Goal: Task Accomplishment & Management: Manage account settings

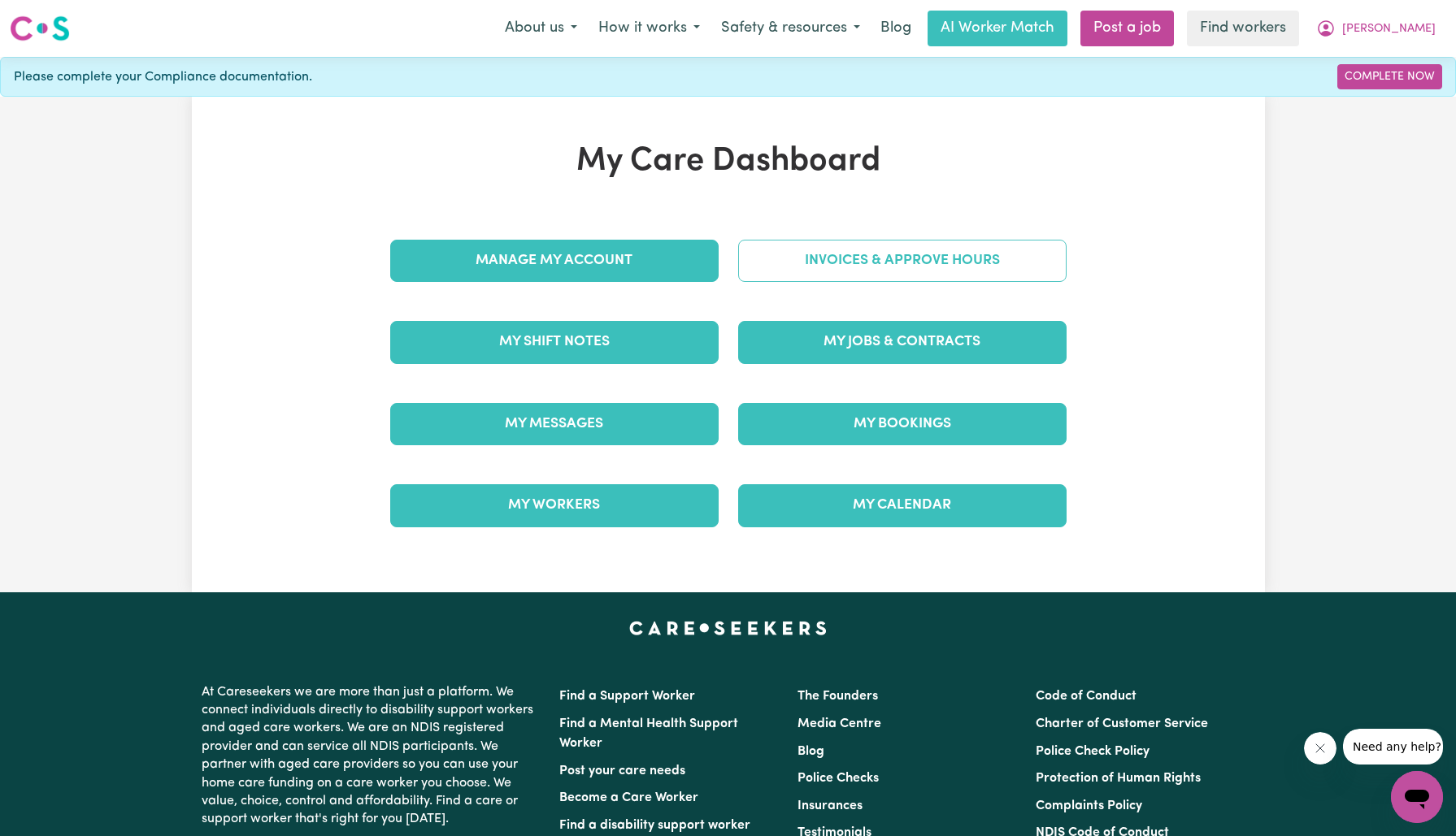
click at [817, 251] on link "Invoices & Approve Hours" at bounding box center [902, 261] width 329 height 43
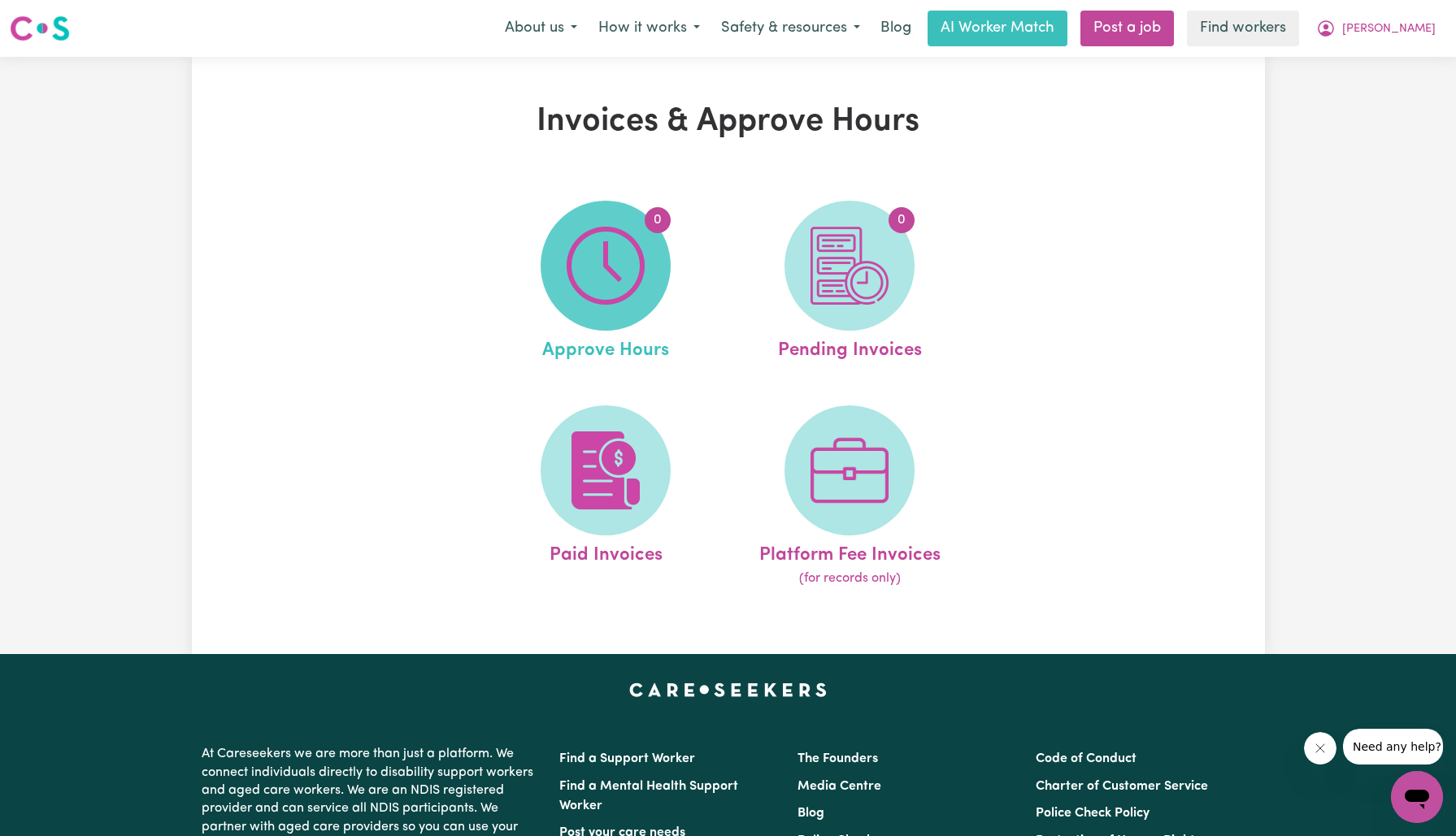
click at [643, 266] on img at bounding box center [606, 266] width 78 height 78
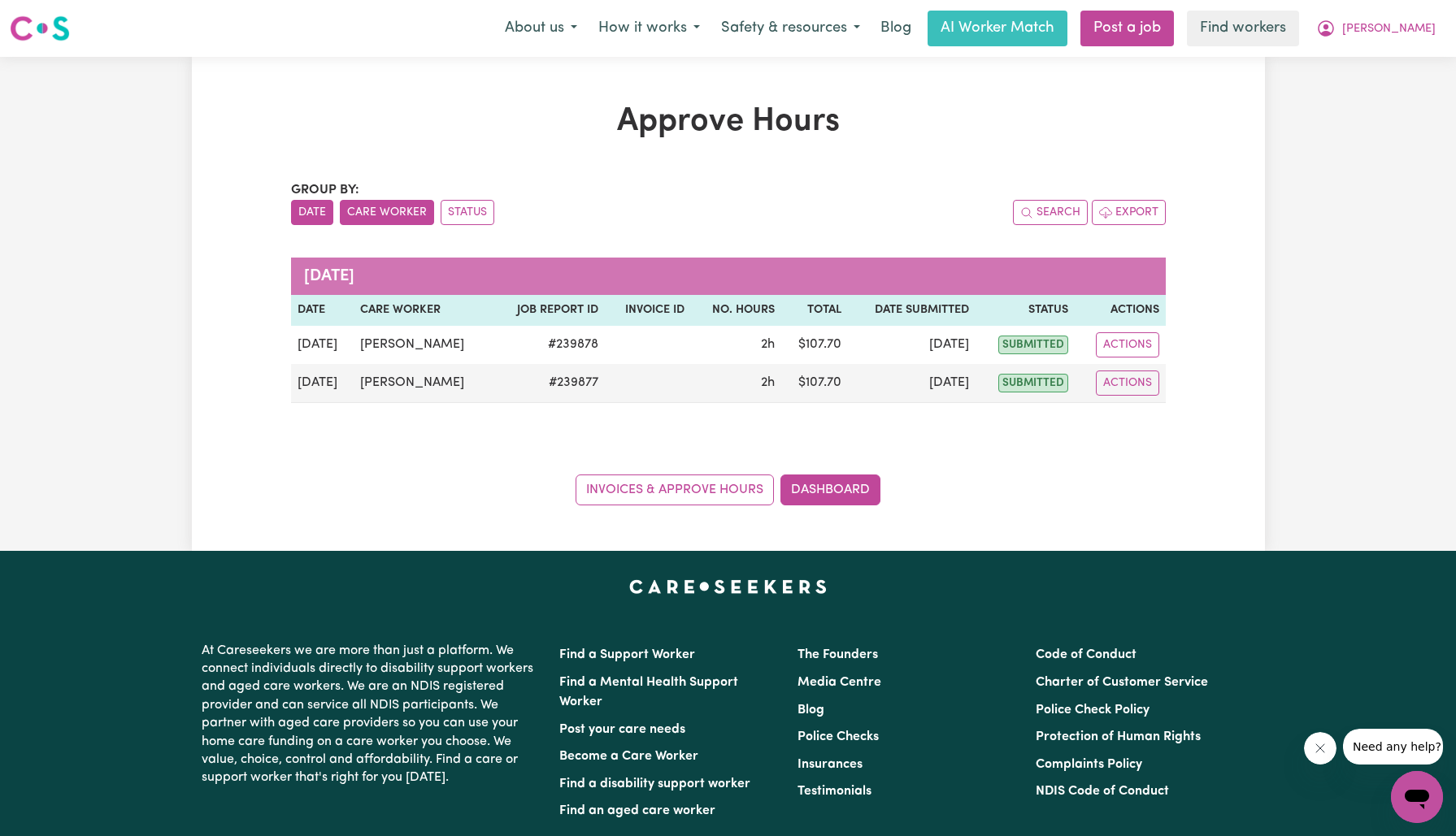
click at [405, 221] on button "Care Worker" at bounding box center [387, 213] width 94 height 25
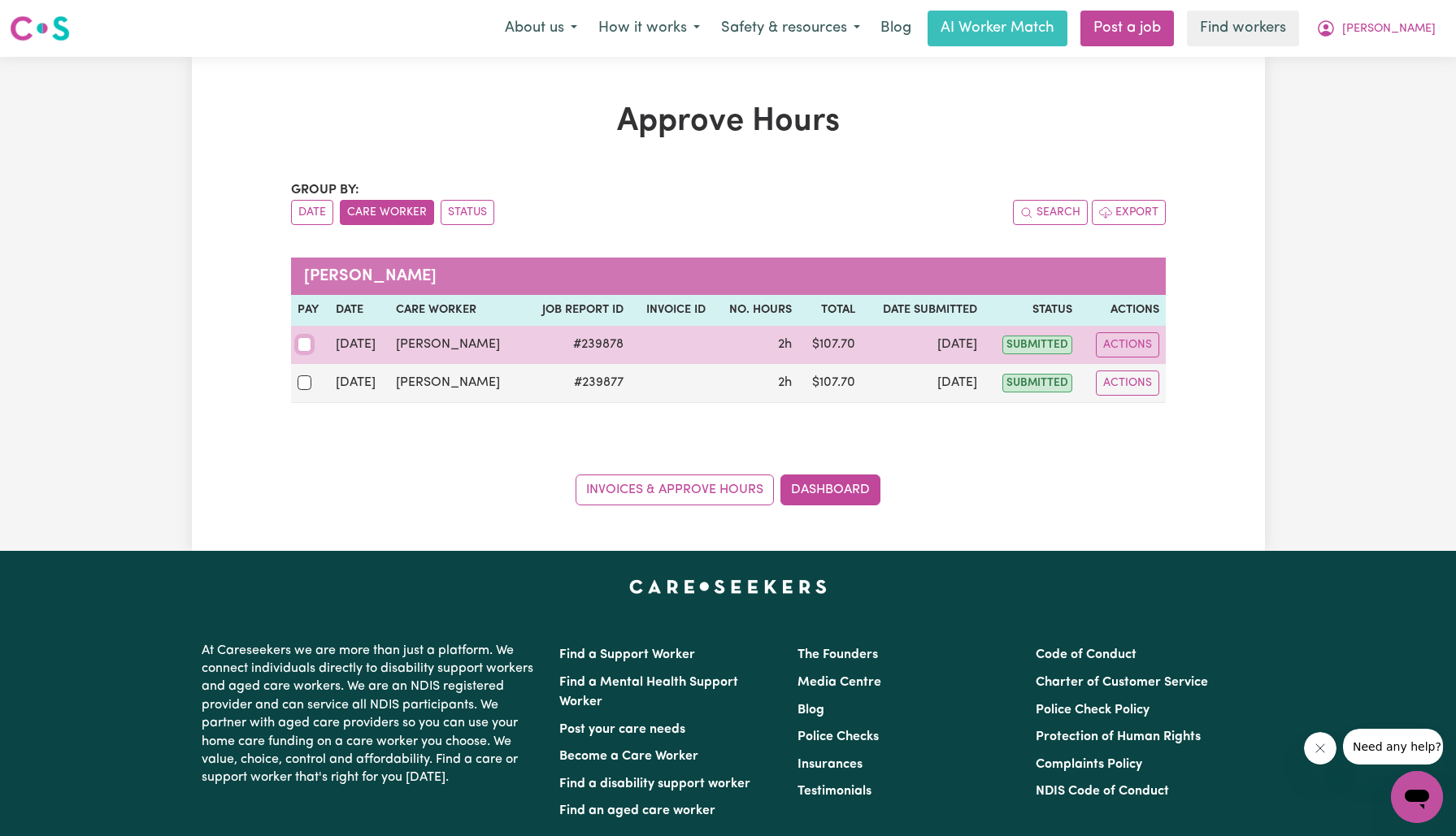
click at [299, 344] on input "checkbox" at bounding box center [305, 344] width 15 height 15
checkbox input "true"
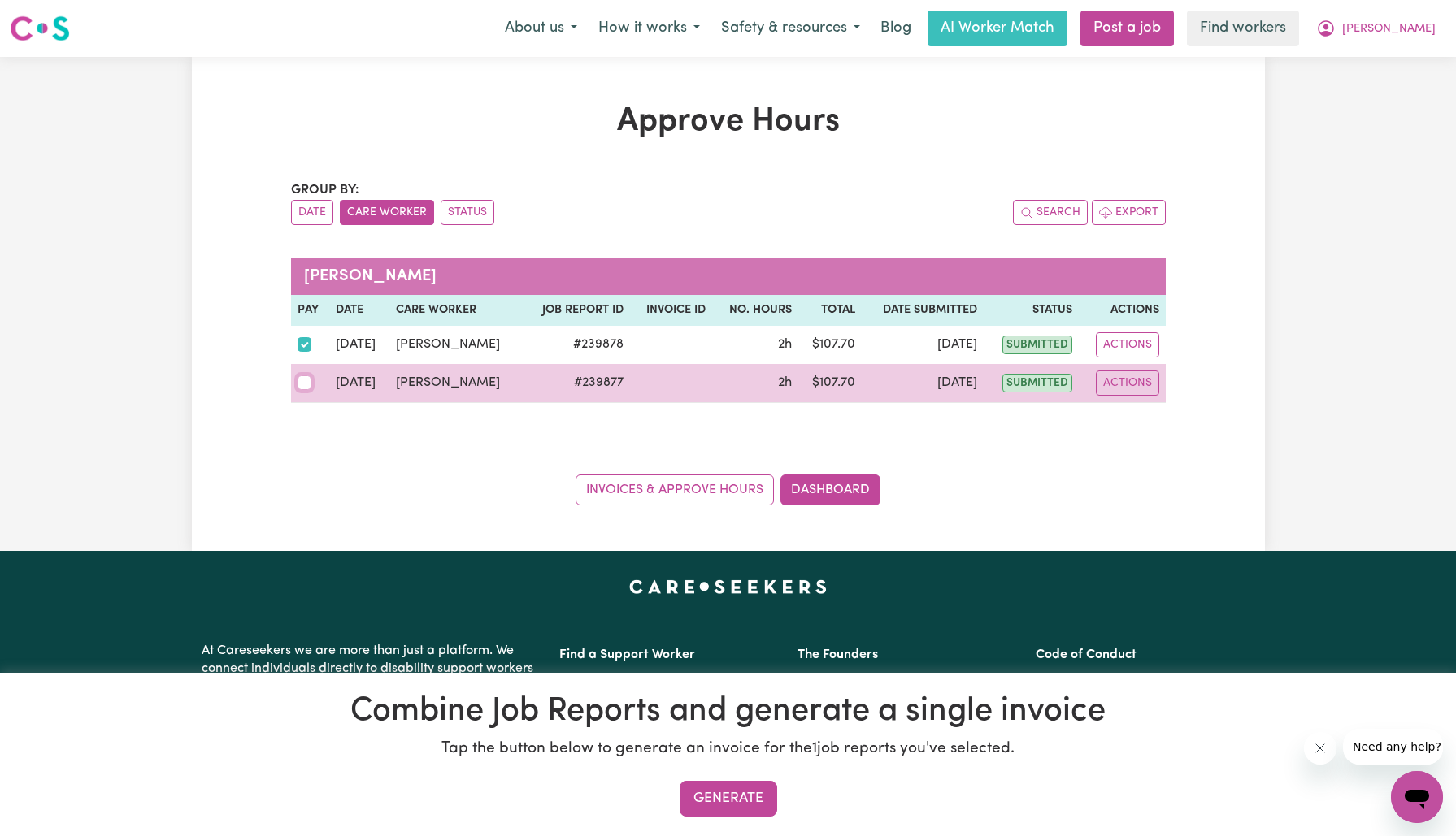
click at [302, 380] on input "checkbox" at bounding box center [305, 383] width 15 height 15
checkbox input "true"
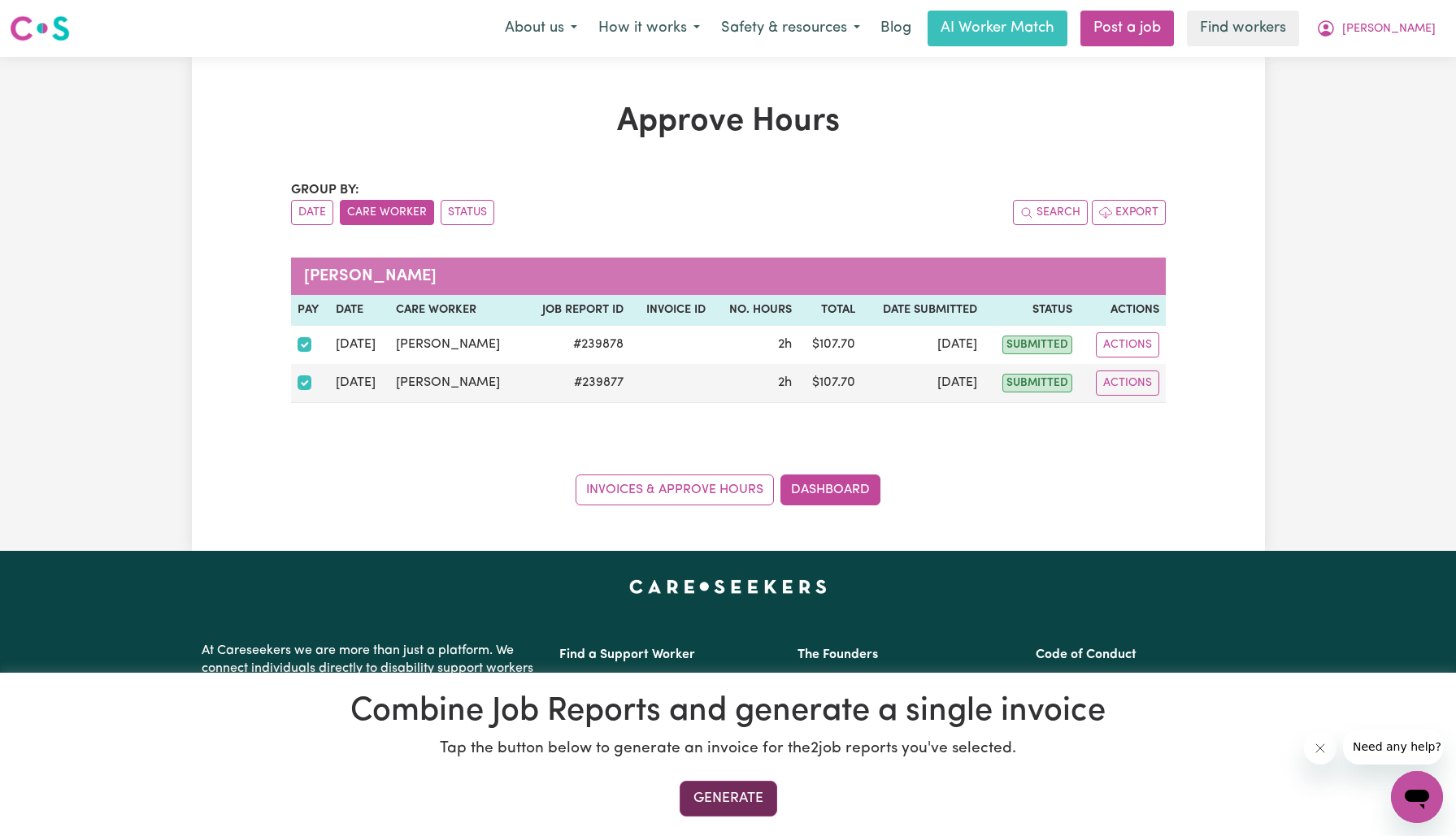
click at [722, 798] on button "Generate" at bounding box center [728, 799] width 97 height 35
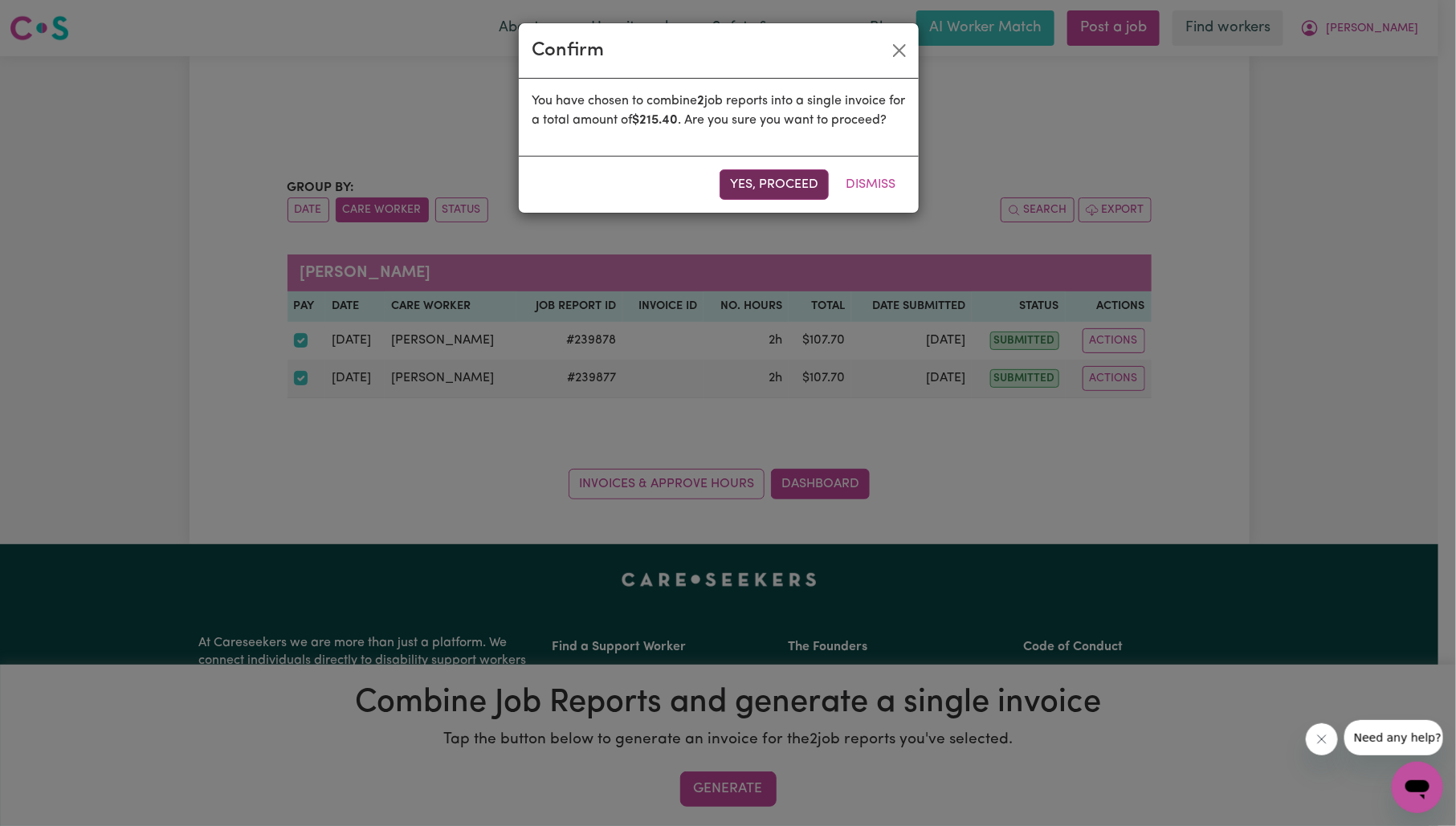
click at [778, 200] on button "Yes, proceed" at bounding box center [774, 185] width 109 height 31
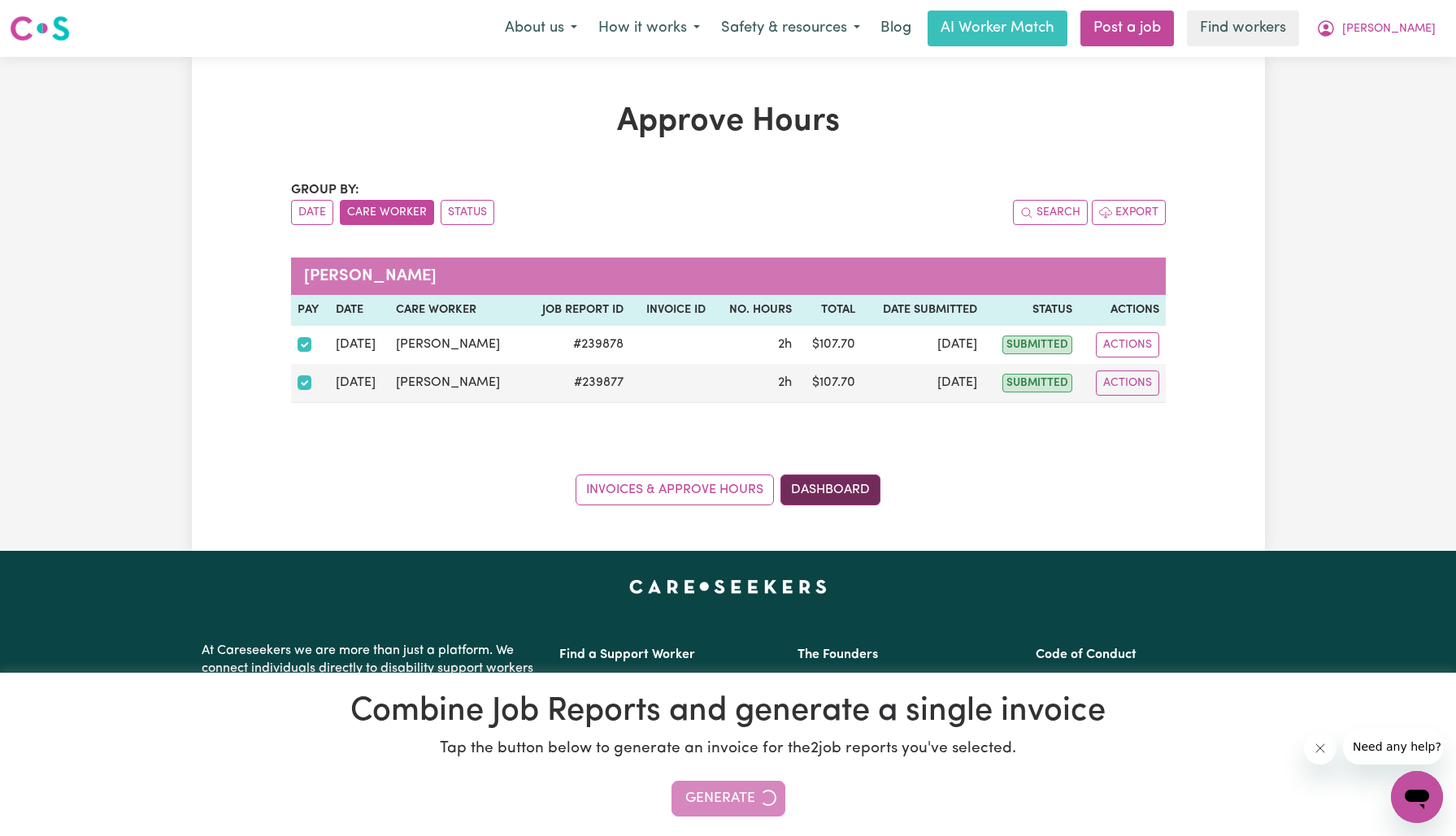
click at [845, 488] on link "Dashboard" at bounding box center [830, 490] width 100 height 31
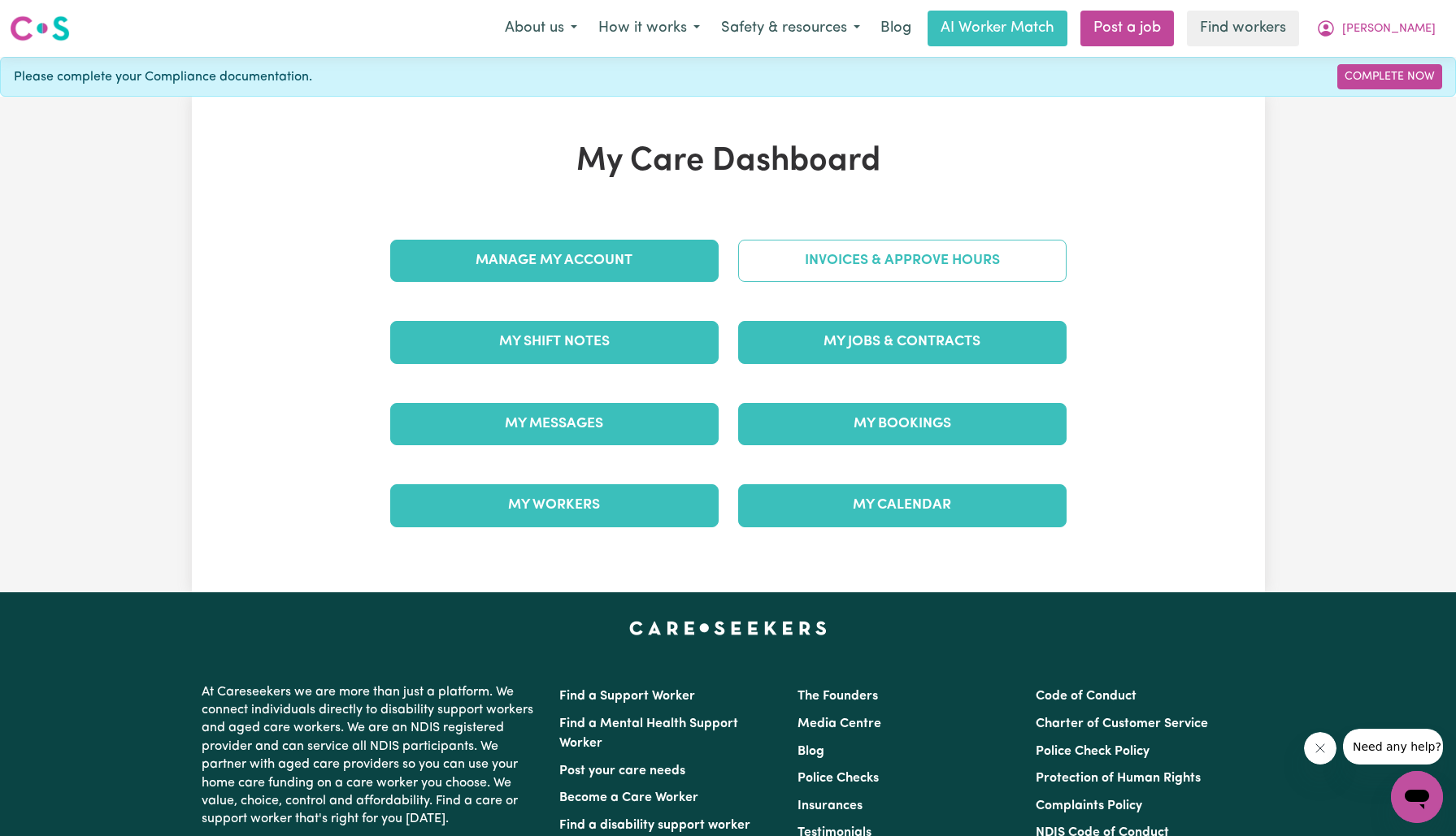
click at [814, 255] on link "Invoices & Approve Hours" at bounding box center [902, 261] width 329 height 43
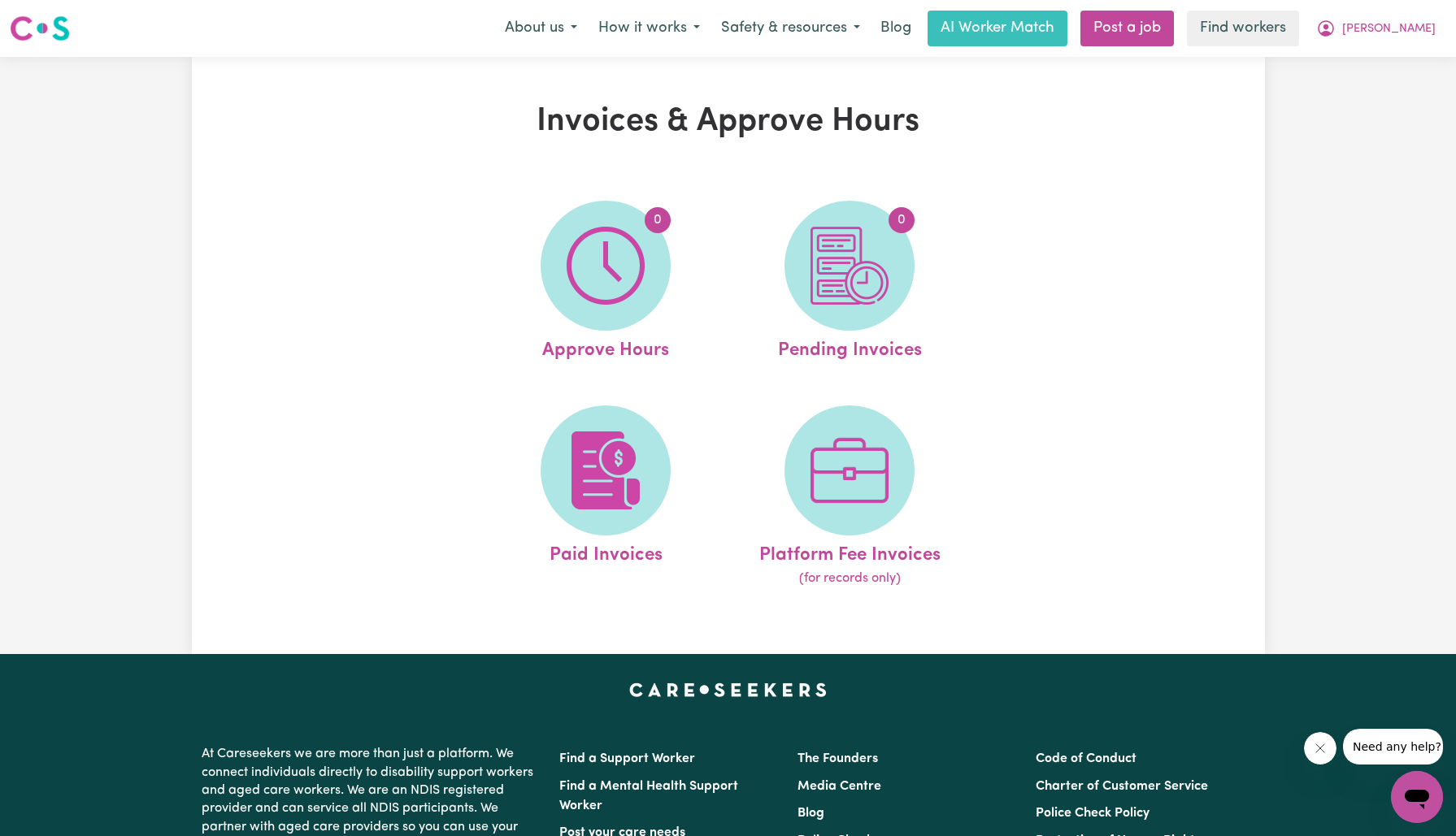
click at [834, 262] on img at bounding box center [849, 266] width 78 height 78
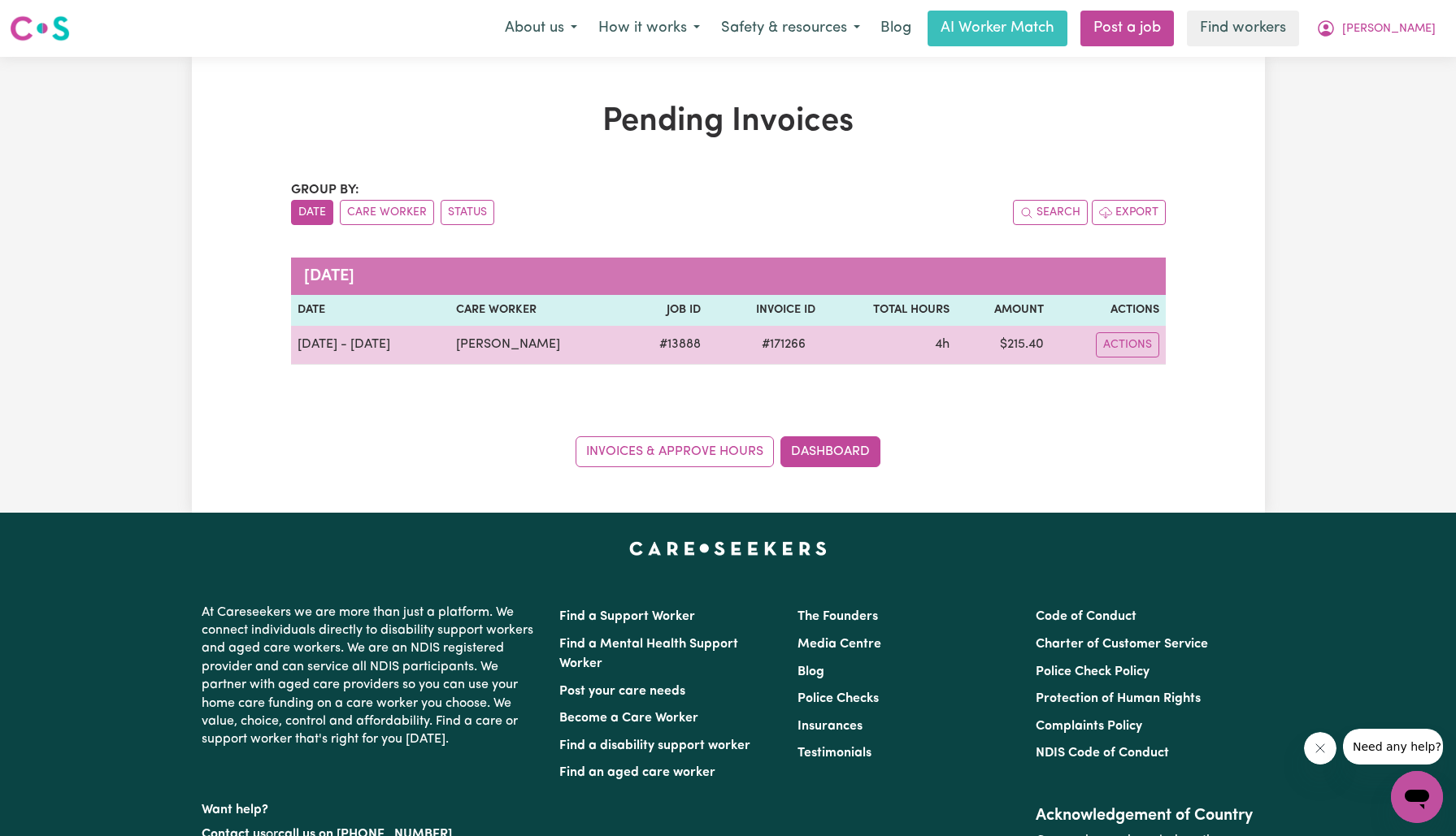
click at [783, 346] on span "# 171266" at bounding box center [784, 344] width 64 height 19
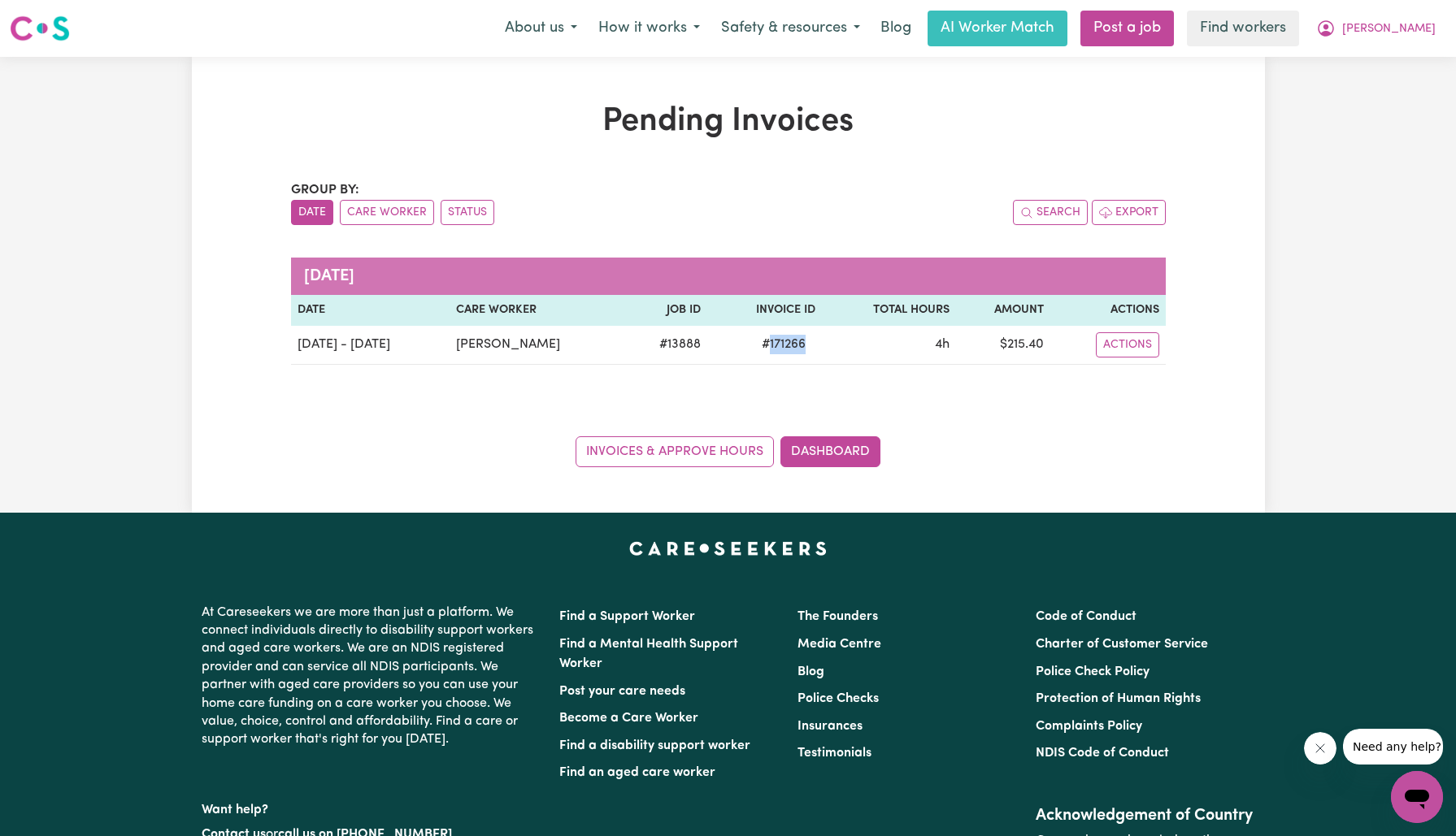
copy span "171266"
drag, startPoint x: 1396, startPoint y: 26, endPoint x: 1396, endPoint y: 42, distance: 16.0
click at [1396, 25] on span "[PERSON_NAME]" at bounding box center [1389, 29] width 94 height 18
click at [1386, 88] on link "Logout" at bounding box center [1381, 93] width 128 height 31
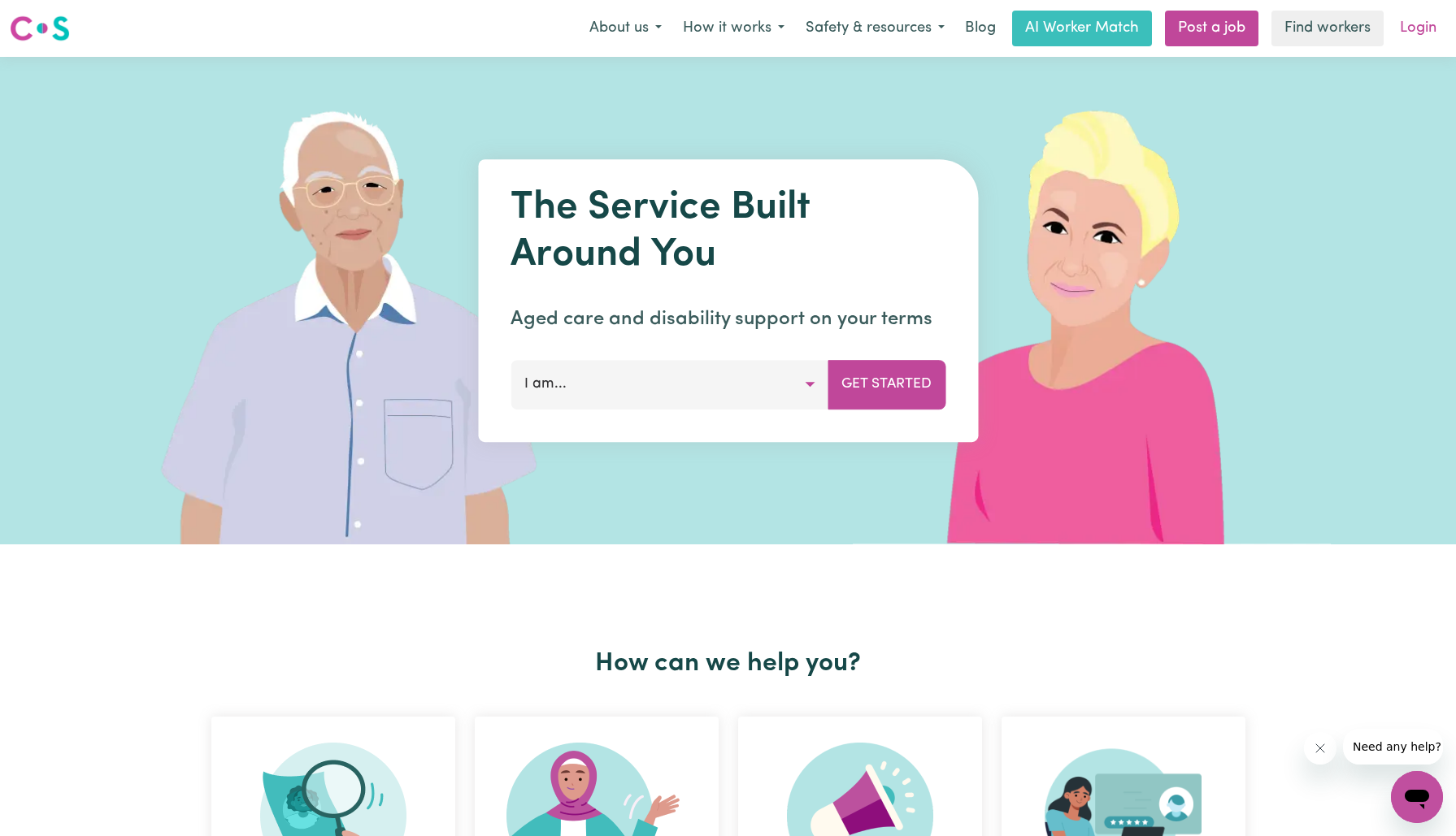
click at [1413, 35] on link "Login" at bounding box center [1417, 28] width 56 height 35
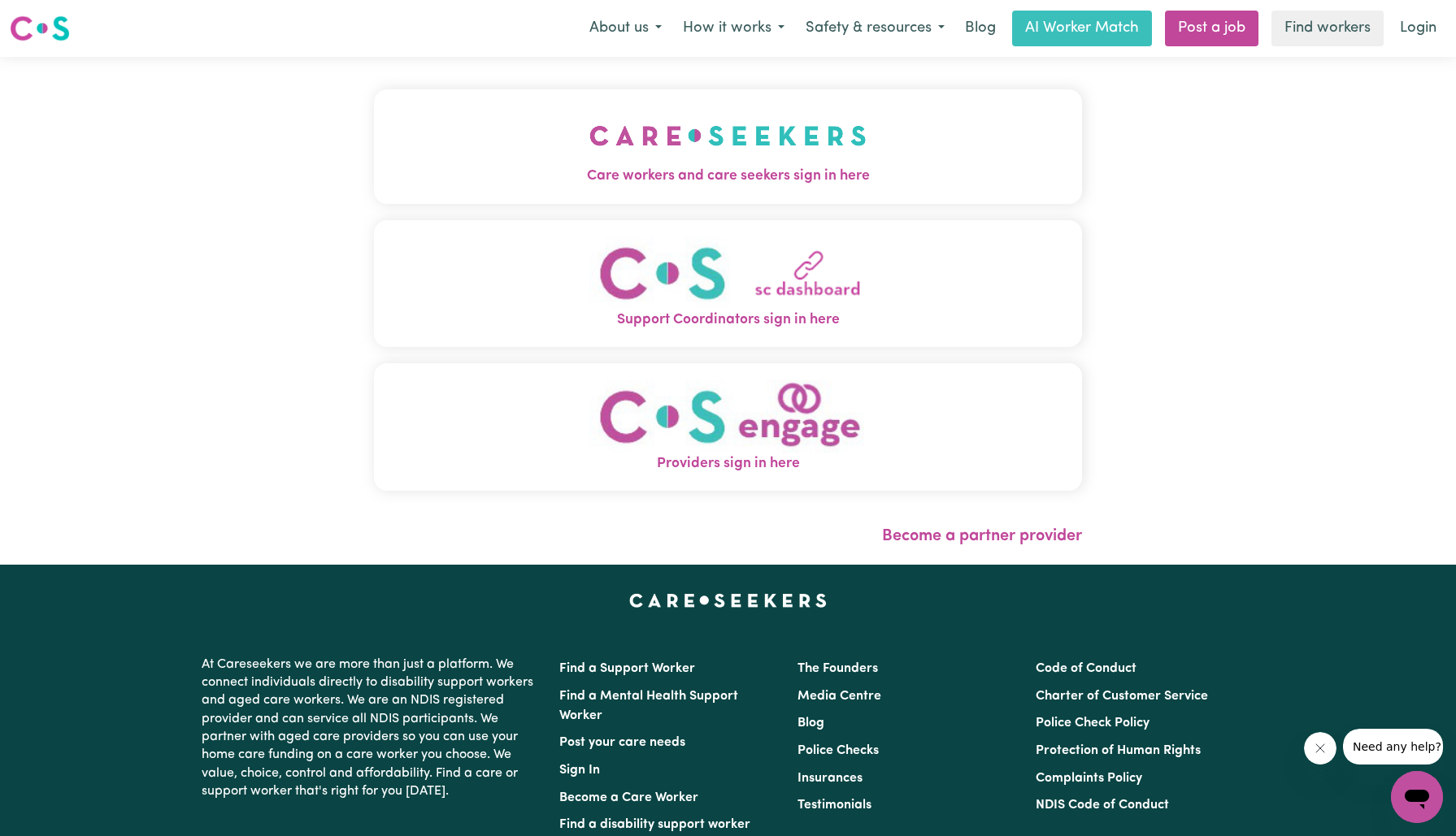
click at [591, 158] on img "Care workers and care seekers sign in here" at bounding box center [727, 135] width 277 height 60
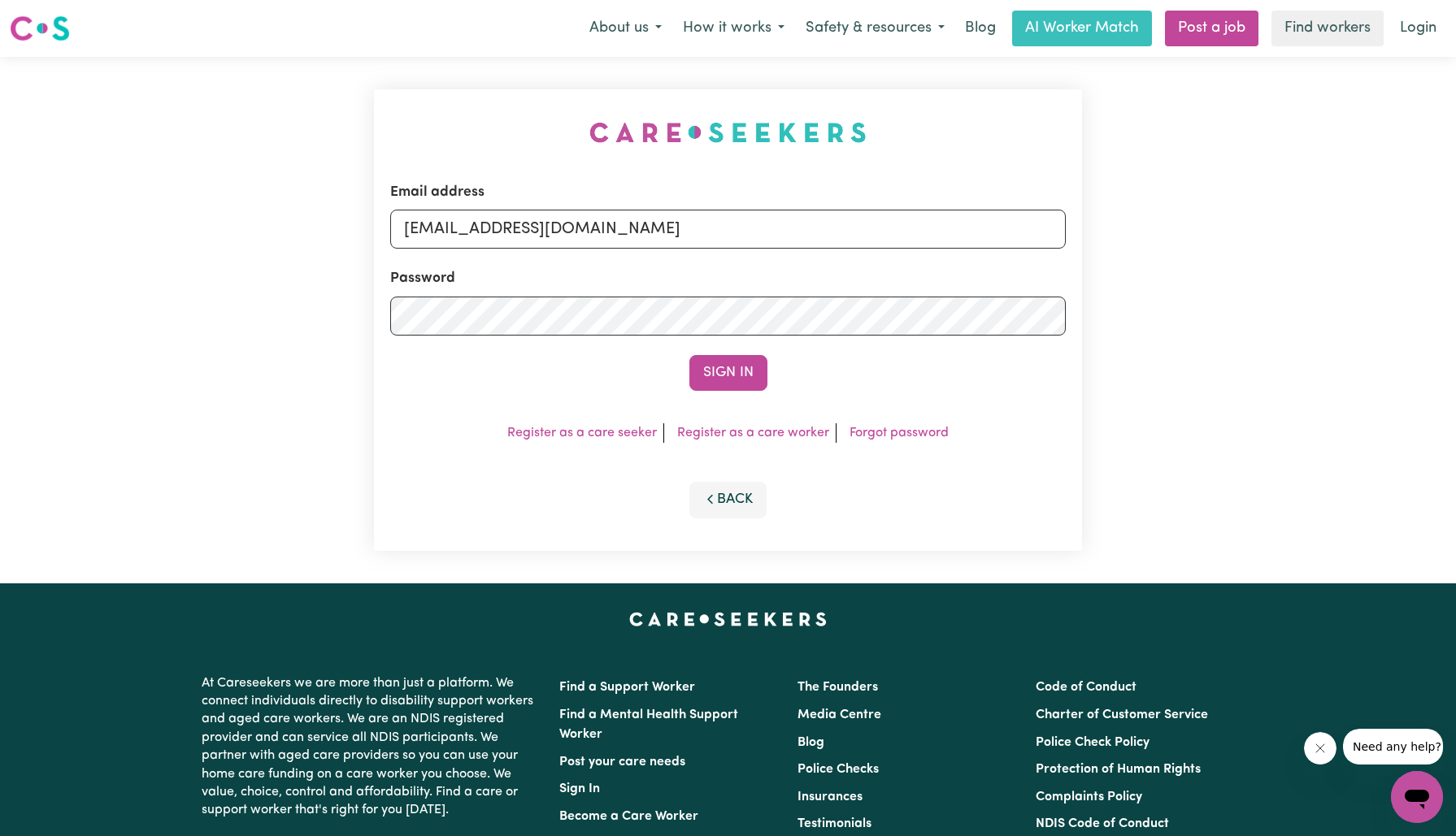
click at [574, 127] on div "Email address [EMAIL_ADDRESS][DOMAIN_NAME] Password Sign In Register as a care …" at bounding box center [728, 320] width 728 height 527
drag, startPoint x: 484, startPoint y: 228, endPoint x: 1483, endPoint y: 329, distance: 1004.1
click at [1455, 329] on html "Menu About us How it works Safety & resources Blog AI Worker Match Post a job F…" at bounding box center [728, 615] width 1456 height 1231
type input "[EMAIL_ADDRESS][DOMAIN_NAME]"
click at [689, 355] on button "Sign In" at bounding box center [728, 373] width 78 height 35
